Goal: Task Accomplishment & Management: Manage account settings

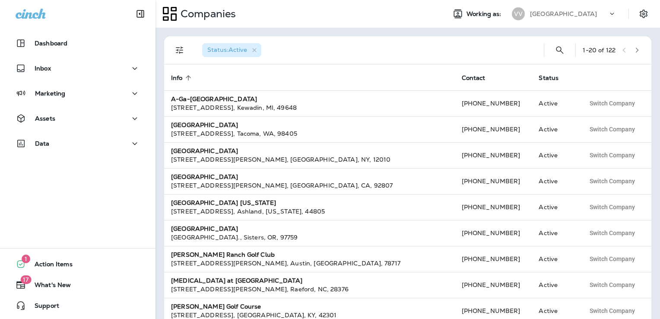
click at [573, 13] on p "[GEOGRAPHIC_DATA]" at bounding box center [563, 13] width 67 height 7
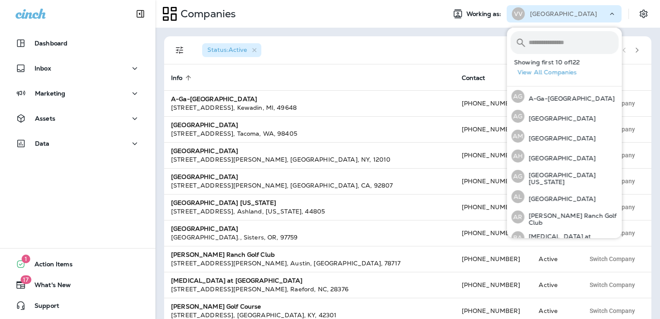
click at [555, 42] on input "text" at bounding box center [573, 42] width 90 height 23
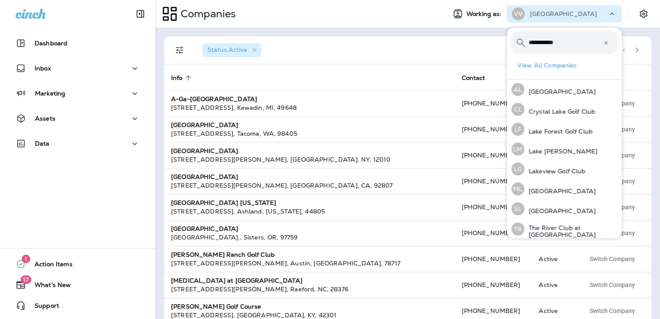
type input "**********"
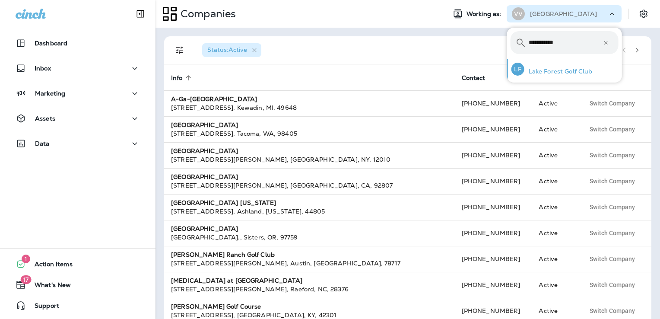
click at [558, 70] on p "Lake Forest Golf Club" at bounding box center [558, 71] width 68 height 7
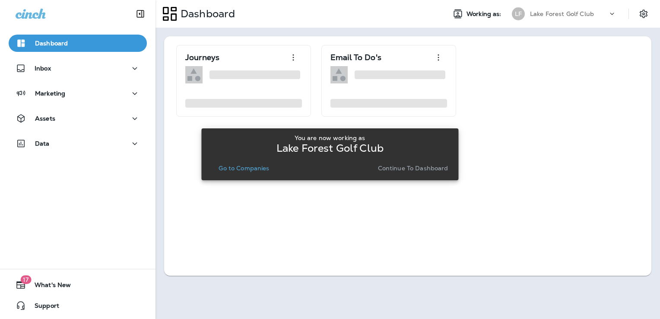
click at [252, 167] on p "Go to Companies" at bounding box center [243, 167] width 50 height 7
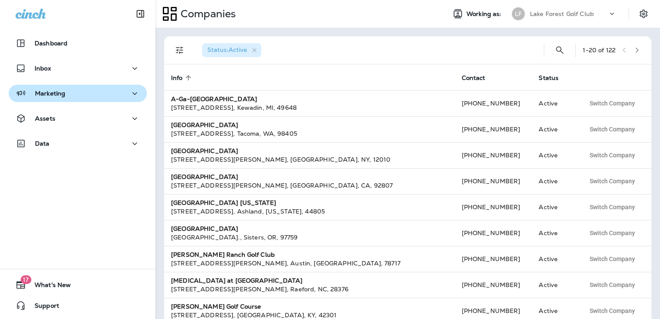
click at [92, 100] on button "Marketing" at bounding box center [78, 93] width 138 height 17
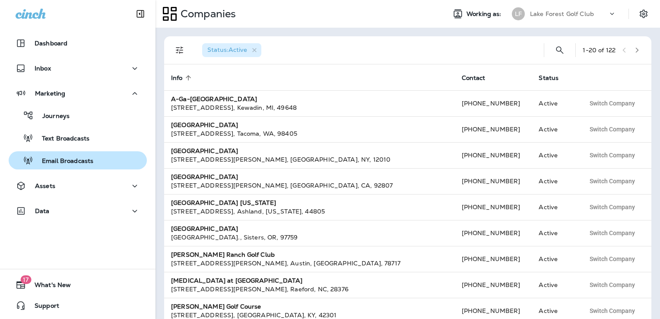
click at [86, 165] on div "Email Broadcasts" at bounding box center [52, 160] width 81 height 13
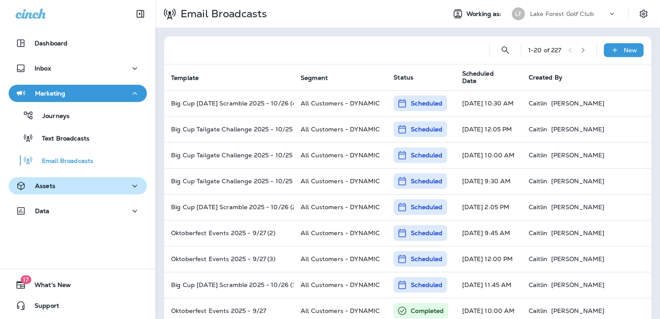
click at [70, 186] on div "Assets" at bounding box center [78, 185] width 124 height 11
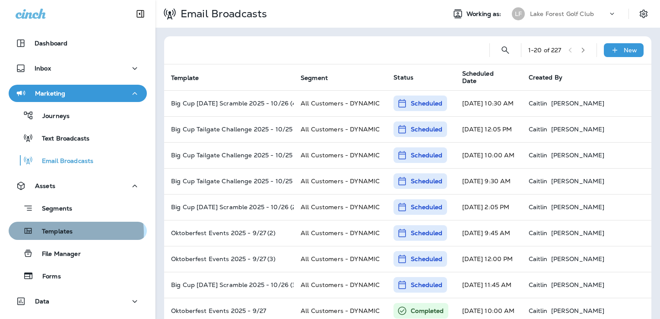
click at [63, 232] on p "Templates" at bounding box center [52, 231] width 39 height 8
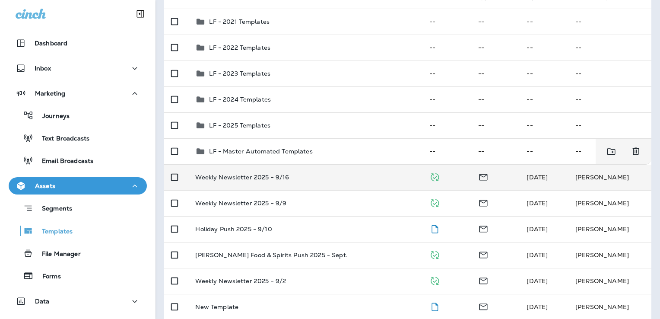
scroll to position [114, 0]
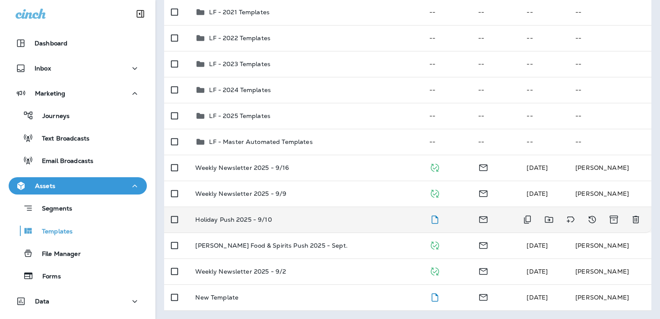
click at [329, 219] on div "Holiday Push 2025 - 9/10" at bounding box center [305, 219] width 220 height 7
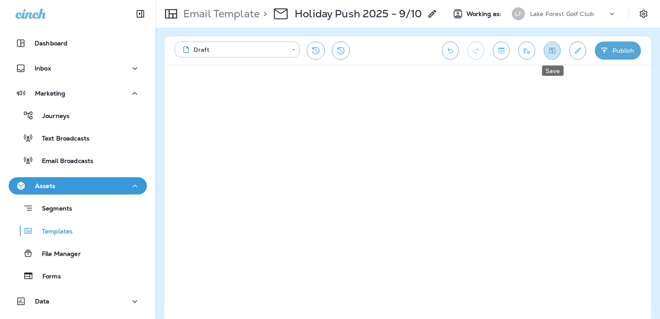
click at [553, 52] on icon "Save" at bounding box center [551, 50] width 9 height 9
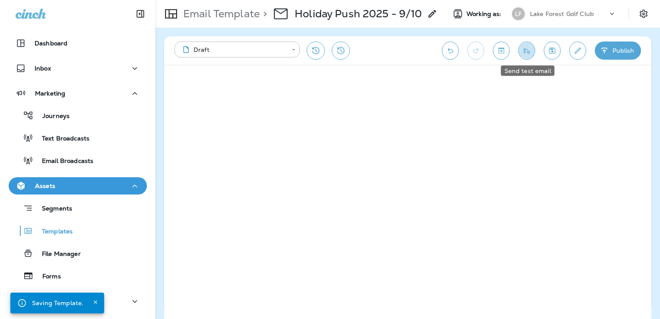
click at [524, 54] on icon "Send test email" at bounding box center [526, 50] width 9 height 9
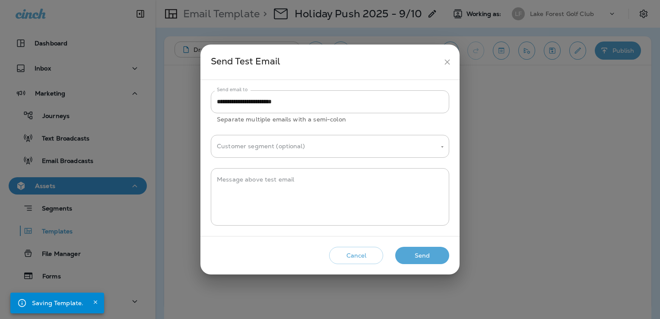
click at [429, 253] on button "Send" at bounding box center [422, 255] width 54 height 18
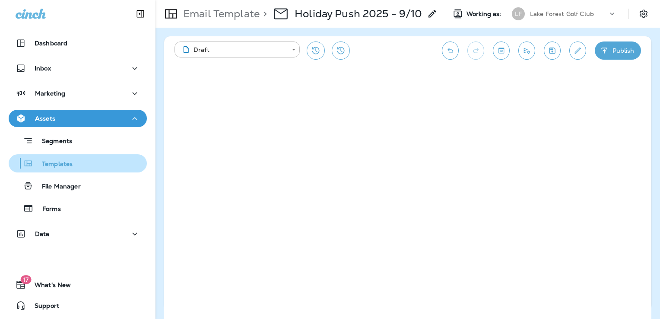
click at [67, 167] on p "Templates" at bounding box center [52, 164] width 39 height 8
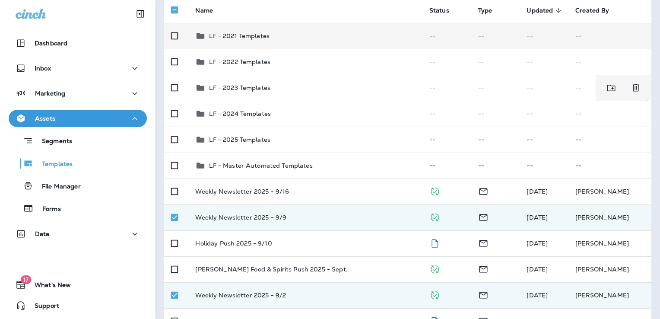
scroll to position [70, 0]
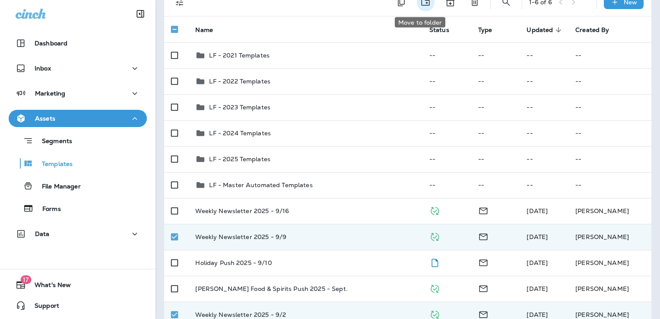
click at [420, 4] on icon "Move to folder" at bounding box center [425, 2] width 11 height 11
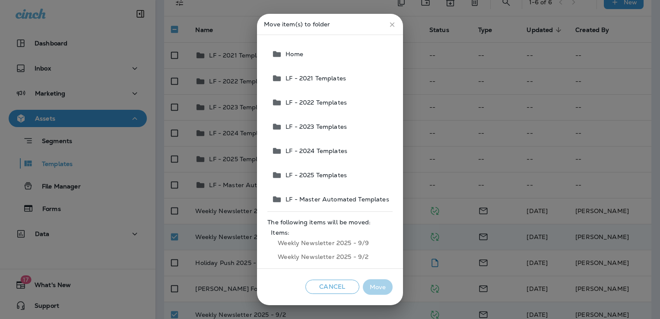
click at [315, 177] on span "LF - 2025 Templates" at bounding box center [314, 174] width 65 height 7
click at [380, 283] on button "Move" at bounding box center [378, 287] width 30 height 16
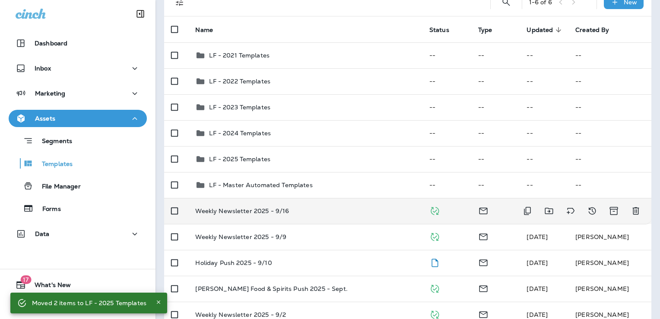
scroll to position [62, 0]
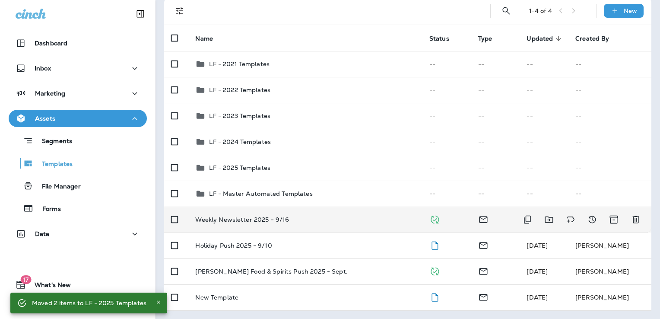
click at [326, 225] on td "Weekly Newsletter 2025 - 9/16" at bounding box center [305, 219] width 234 height 26
